Goal: Information Seeking & Learning: Find specific fact

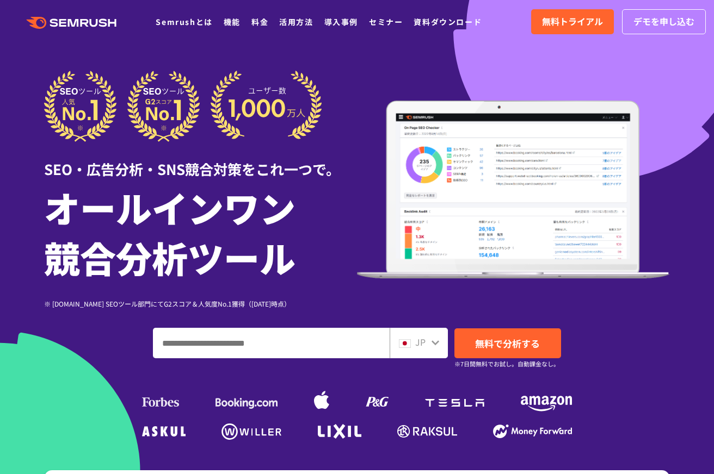
click at [428, 347] on div "JP" at bounding box center [416, 343] width 35 height 14
click at [434, 344] on icon at bounding box center [435, 343] width 8 height 5
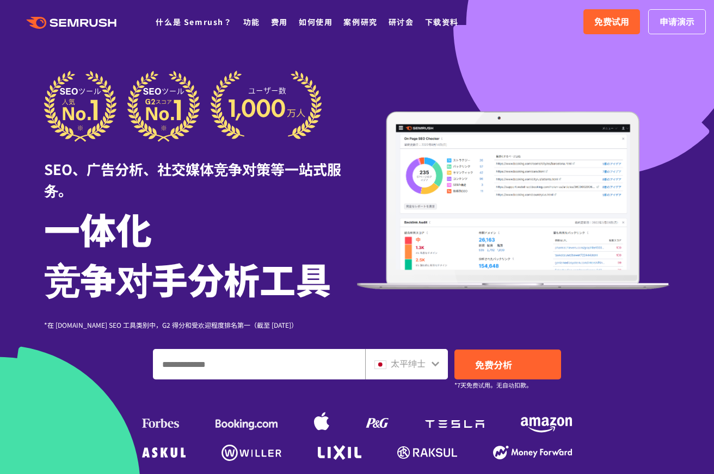
click at [342, 343] on div "SEO、广告分析、社交媒体竞争对策等一站式服务。 一体化 竞争对手分析工具 *在 [DOMAIN_NAME] SEO 工具类别中，G2 得分和受欢迎程度排名第…" at bounding box center [357, 268] width 626 height 394
click at [327, 372] on input "输入域名、关键字或 URL" at bounding box center [258, 364] width 211 height 29
type input "******"
click at [435, 369] on div at bounding box center [435, 363] width 9 height 14
click at [436, 367] on icon at bounding box center [435, 364] width 9 height 9
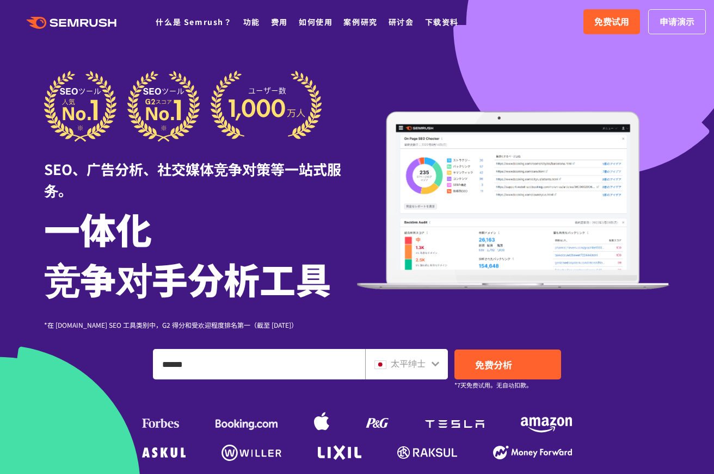
click at [431, 366] on icon at bounding box center [435, 364] width 9 height 9
click at [392, 365] on font "太平绅士" at bounding box center [408, 363] width 35 height 13
click at [389, 366] on div "太平绅士" at bounding box center [403, 364] width 59 height 14
click at [394, 365] on font "太平绅士" at bounding box center [408, 363] width 35 height 13
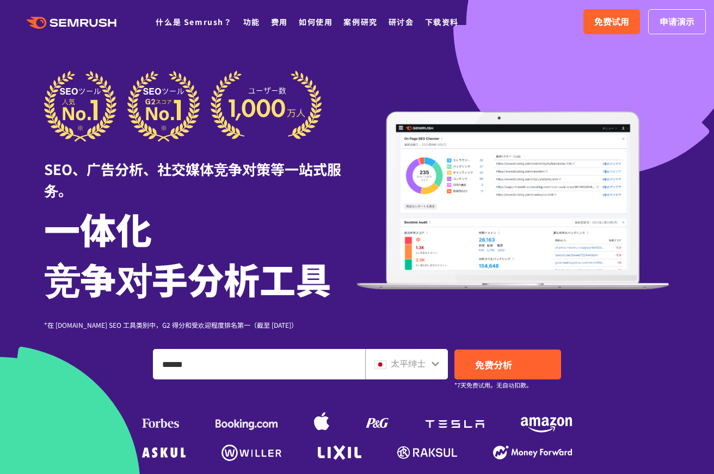
click at [394, 365] on font "太平绅士" at bounding box center [408, 363] width 35 height 13
click at [488, 368] on font "免费分析" at bounding box center [493, 365] width 37 height 14
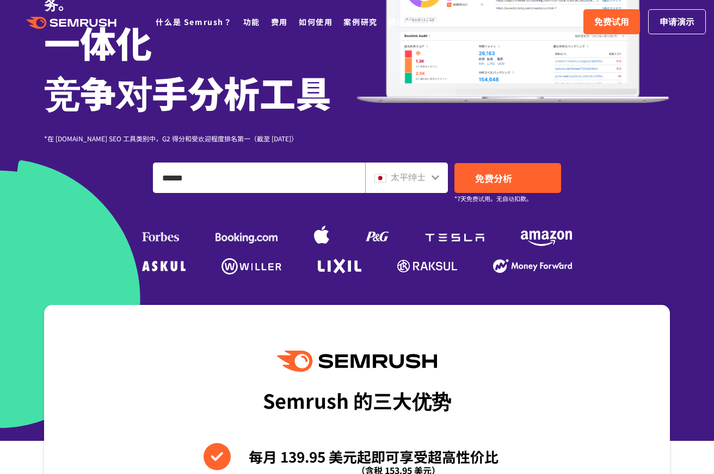
scroll to position [272, 0]
